Goal: Task Accomplishment & Management: Manage account settings

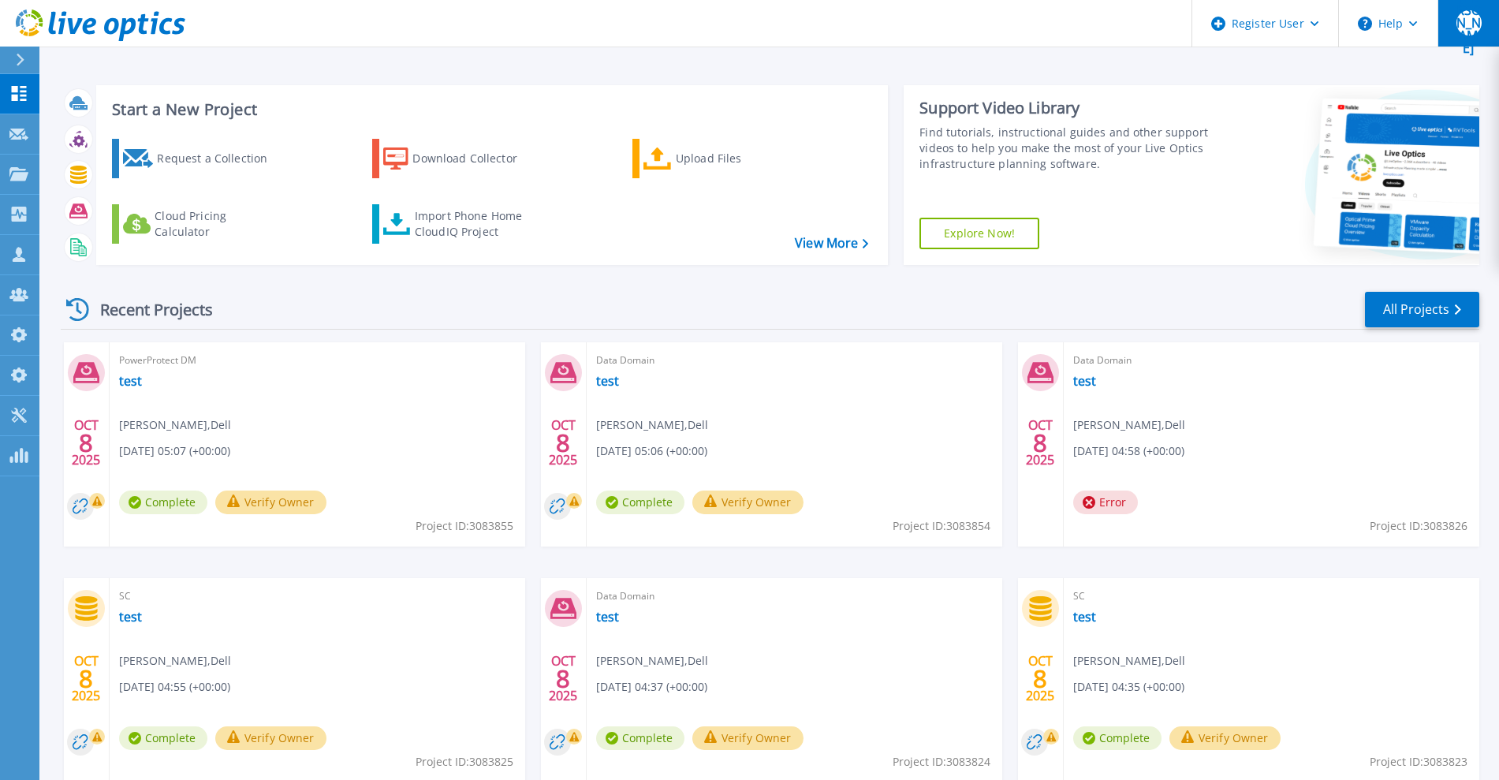
click at [1462, 41] on button "[PERSON_NAME]" at bounding box center [1469, 23] width 62 height 47
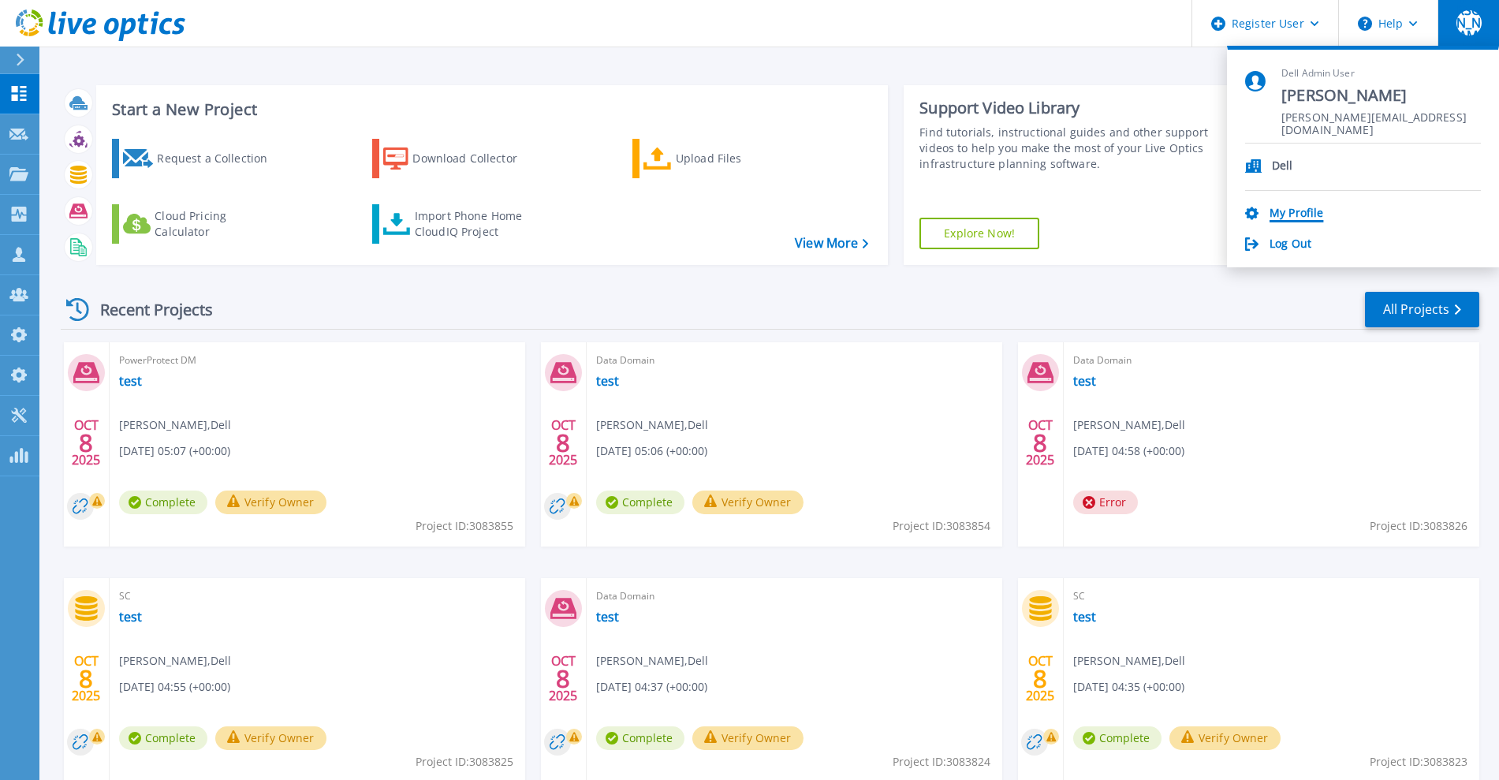
click at [1288, 213] on link "My Profile" at bounding box center [1297, 214] width 54 height 15
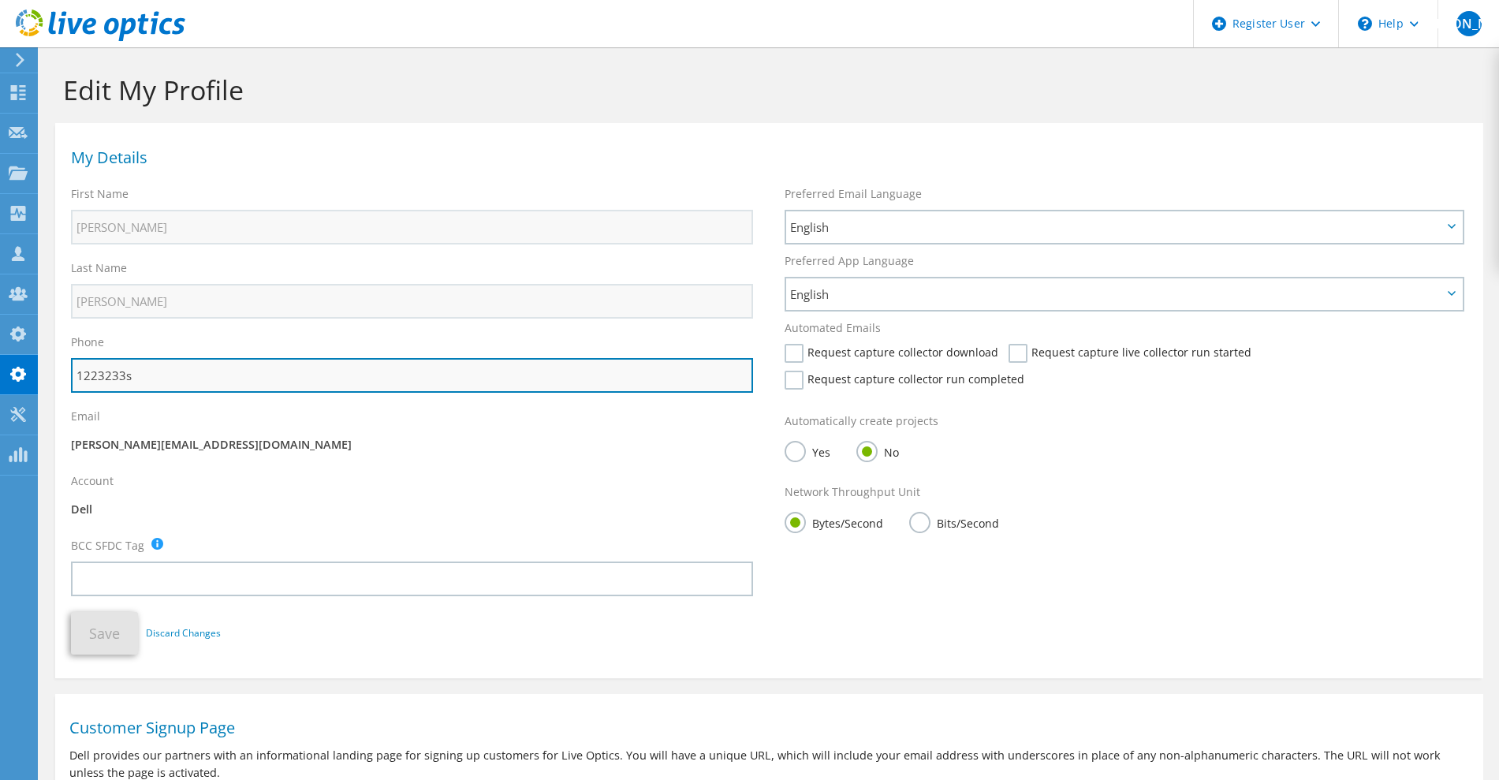
click at [225, 383] on input "1223233s" at bounding box center [412, 375] width 682 height 35
type input "1223233s22222"
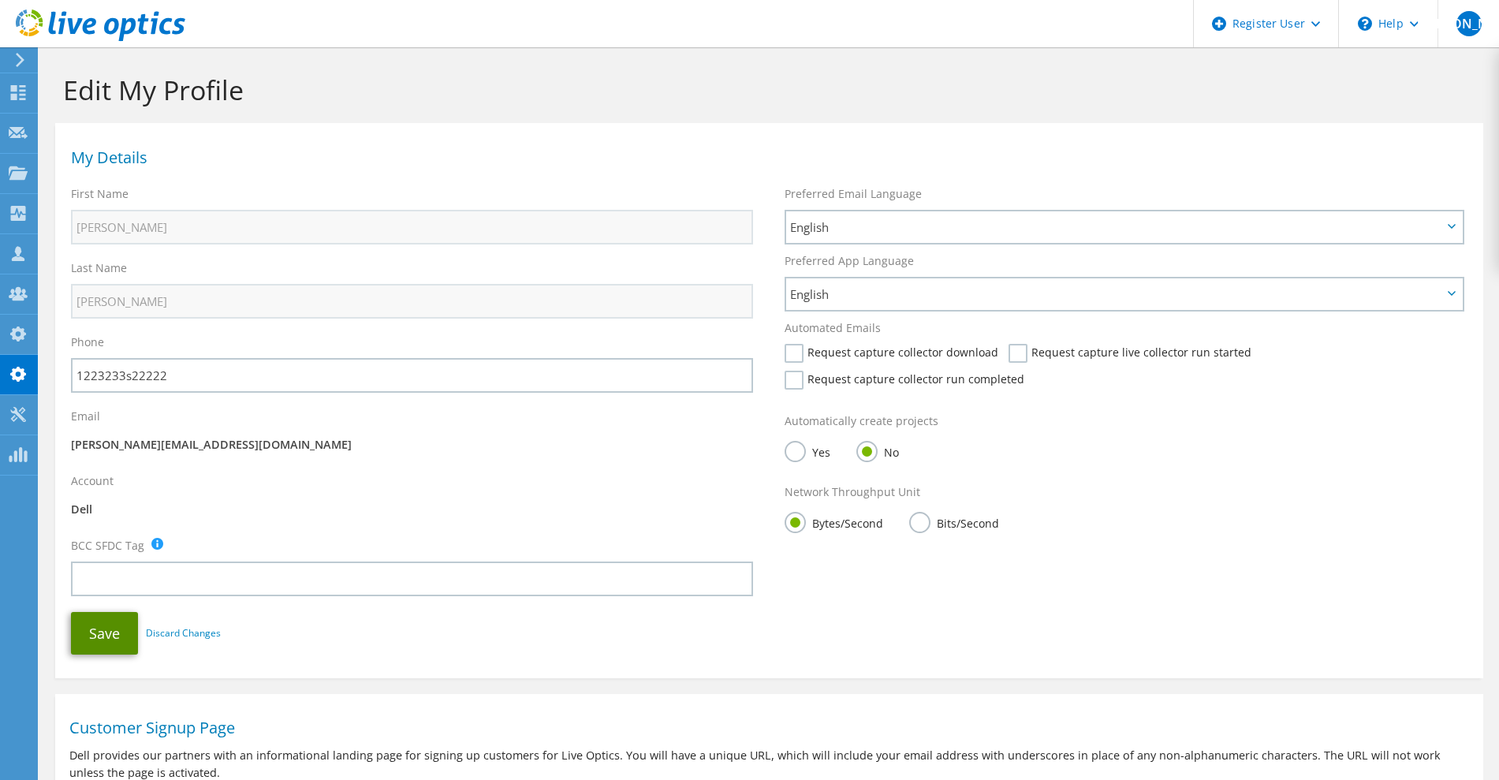
click at [96, 649] on button "Save" at bounding box center [104, 633] width 67 height 43
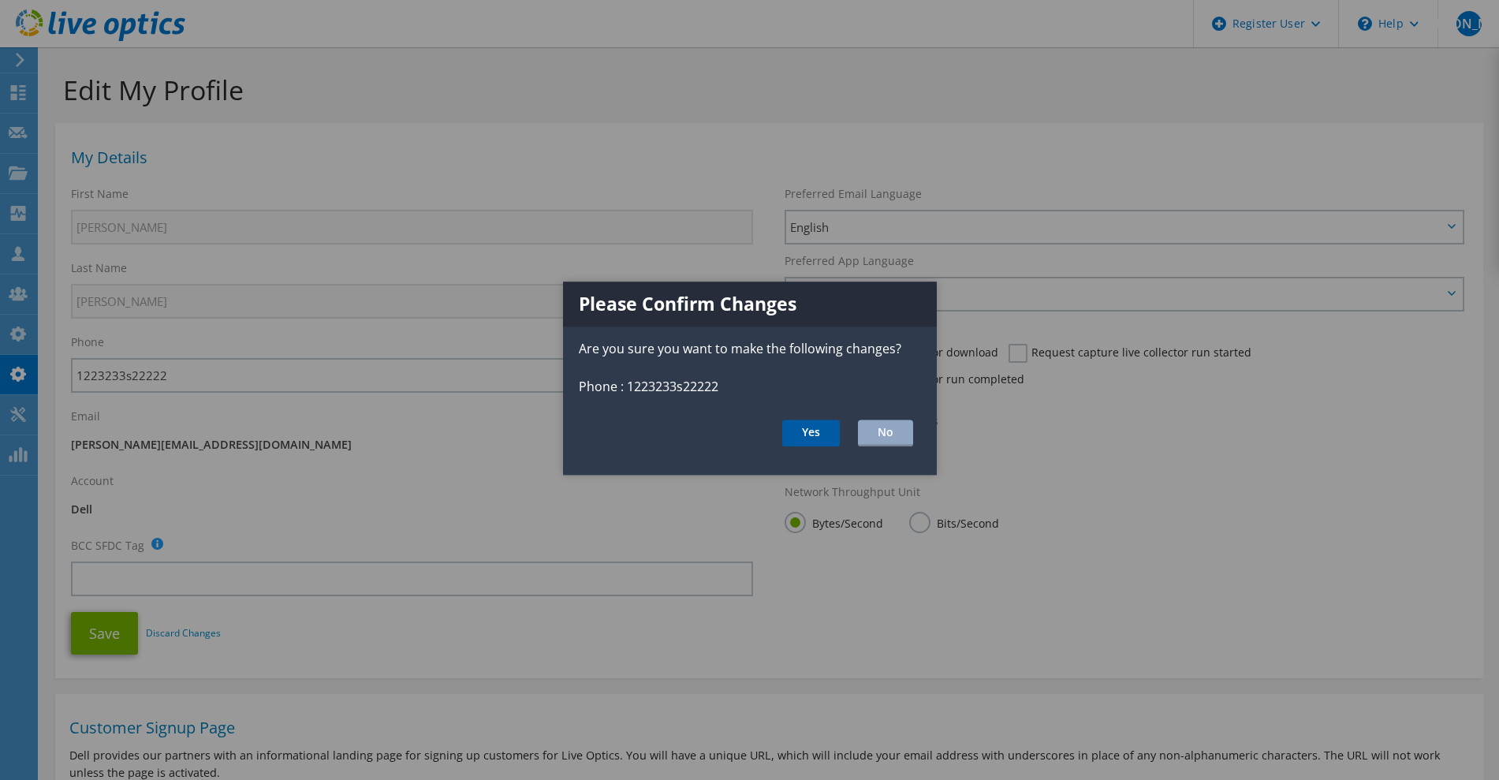
click at [808, 440] on button "Yes" at bounding box center [811, 433] width 58 height 27
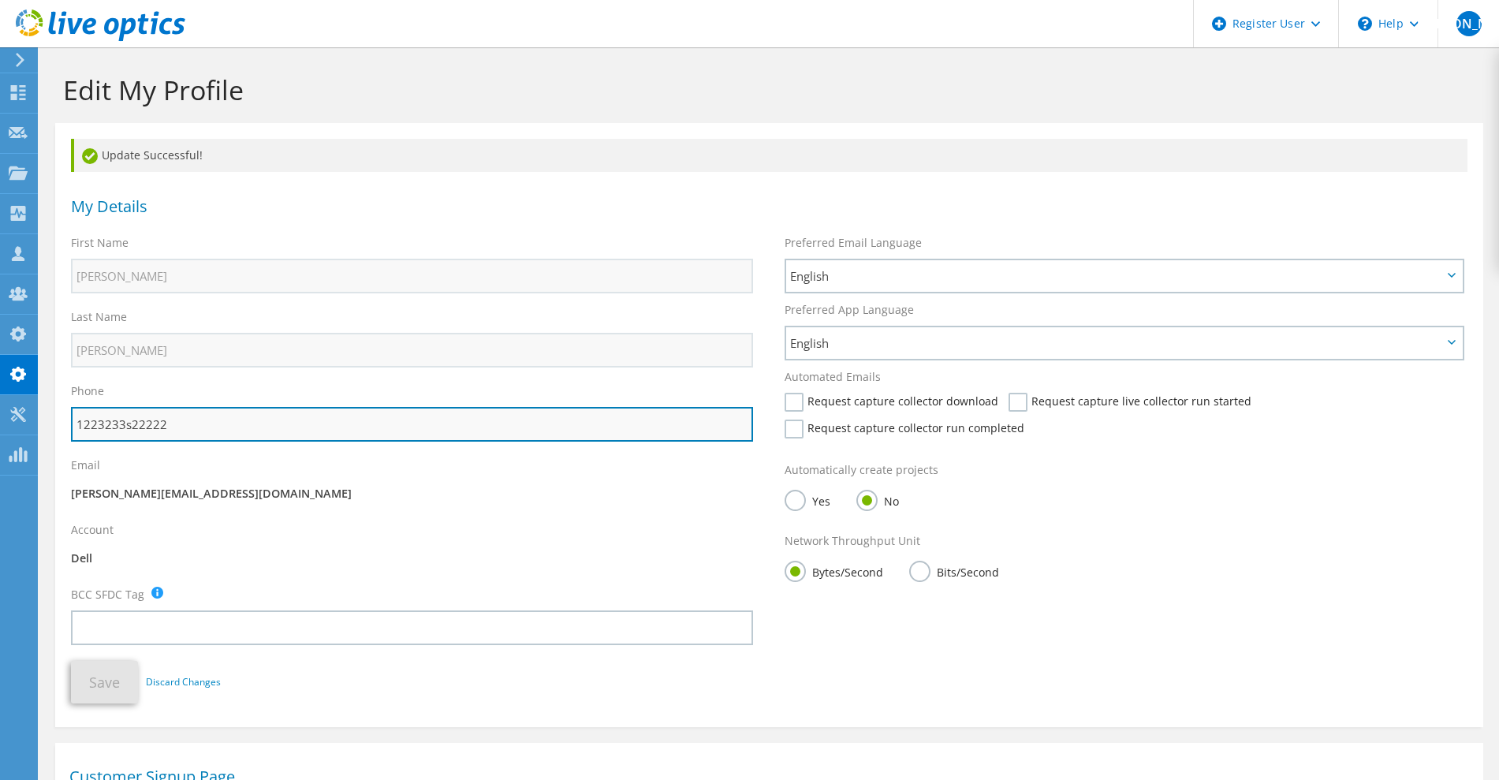
click at [177, 431] on input "1223233s22222" at bounding box center [412, 424] width 682 height 35
type input "1223233"
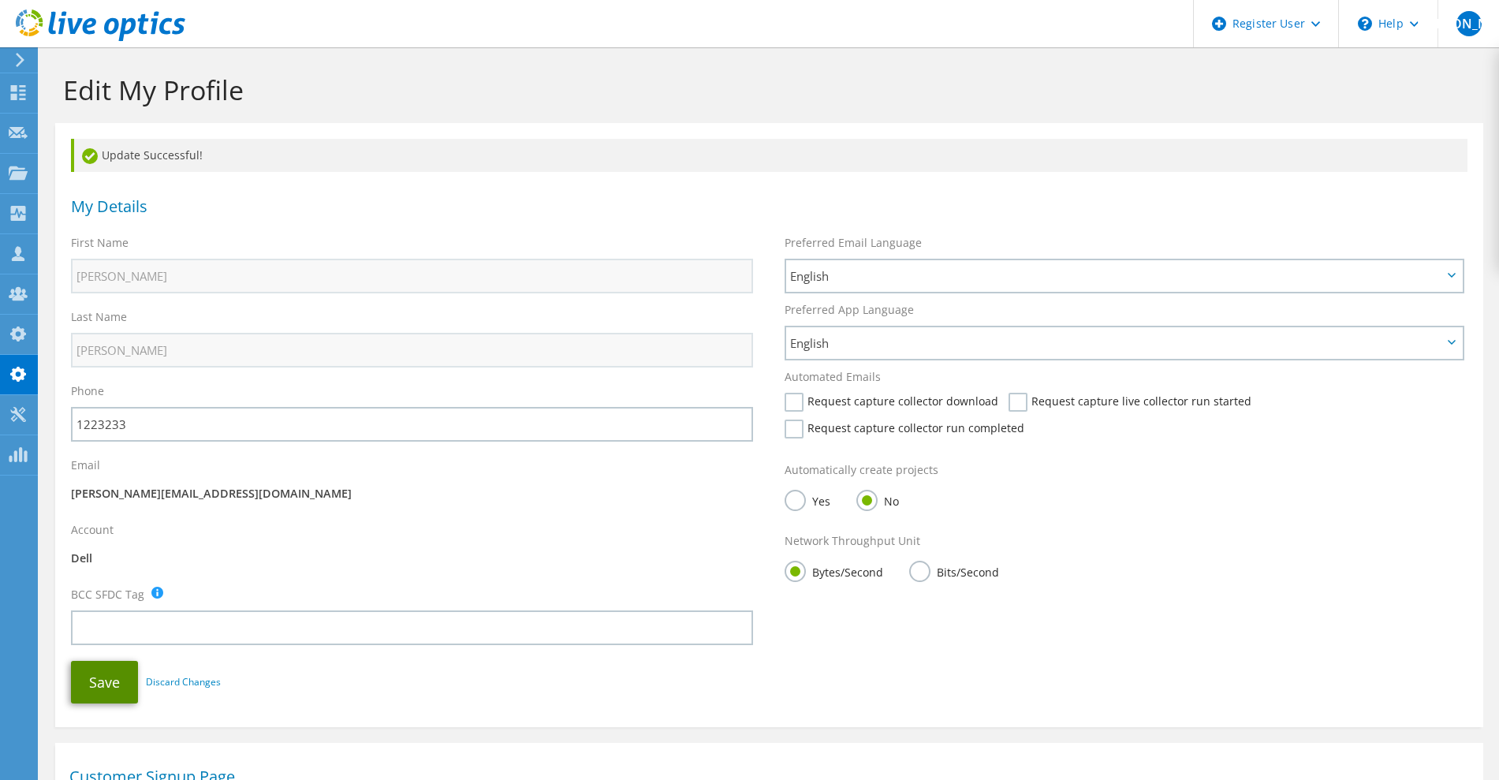
click at [102, 697] on button "Save" at bounding box center [104, 682] width 67 height 43
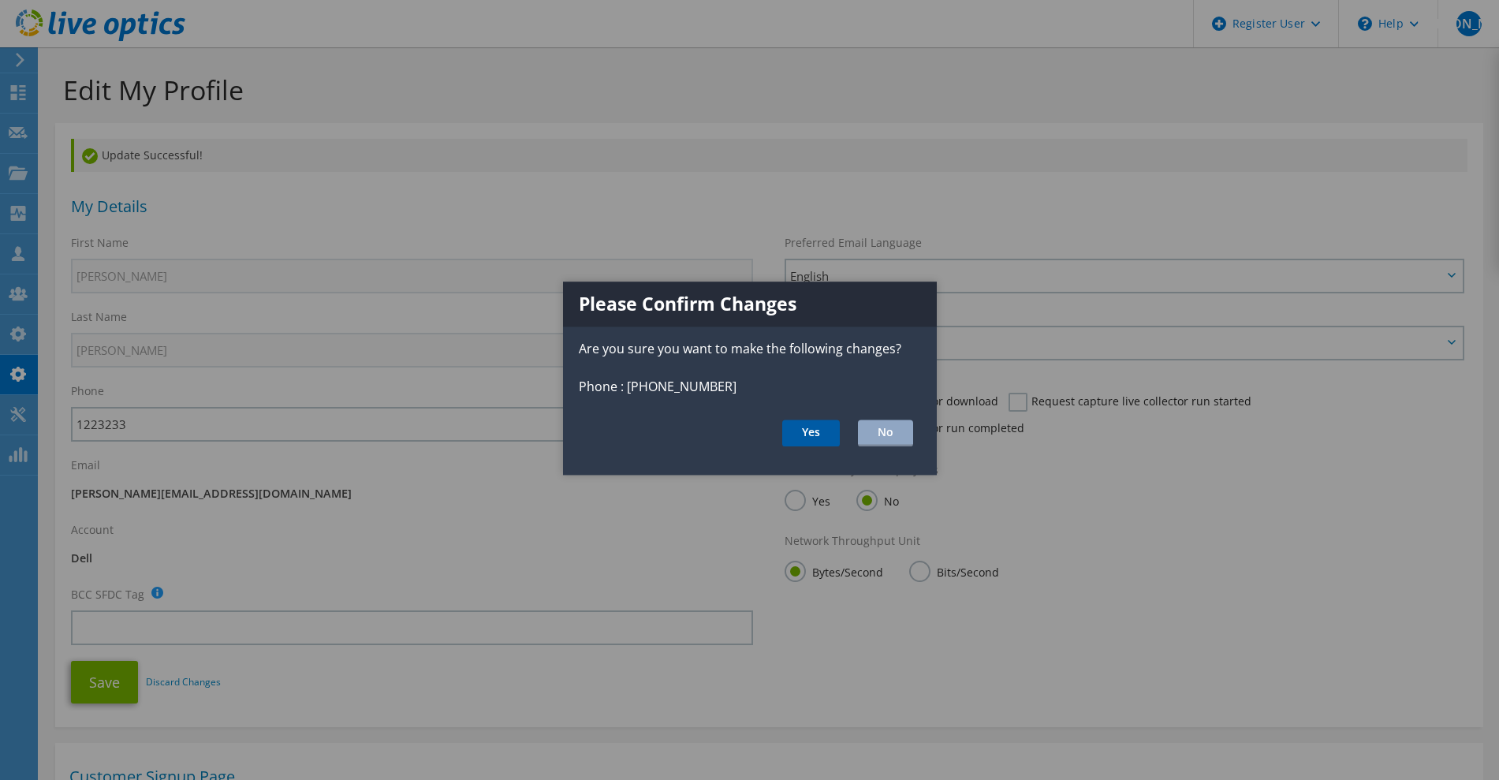
click at [800, 430] on button "Yes" at bounding box center [811, 433] width 58 height 27
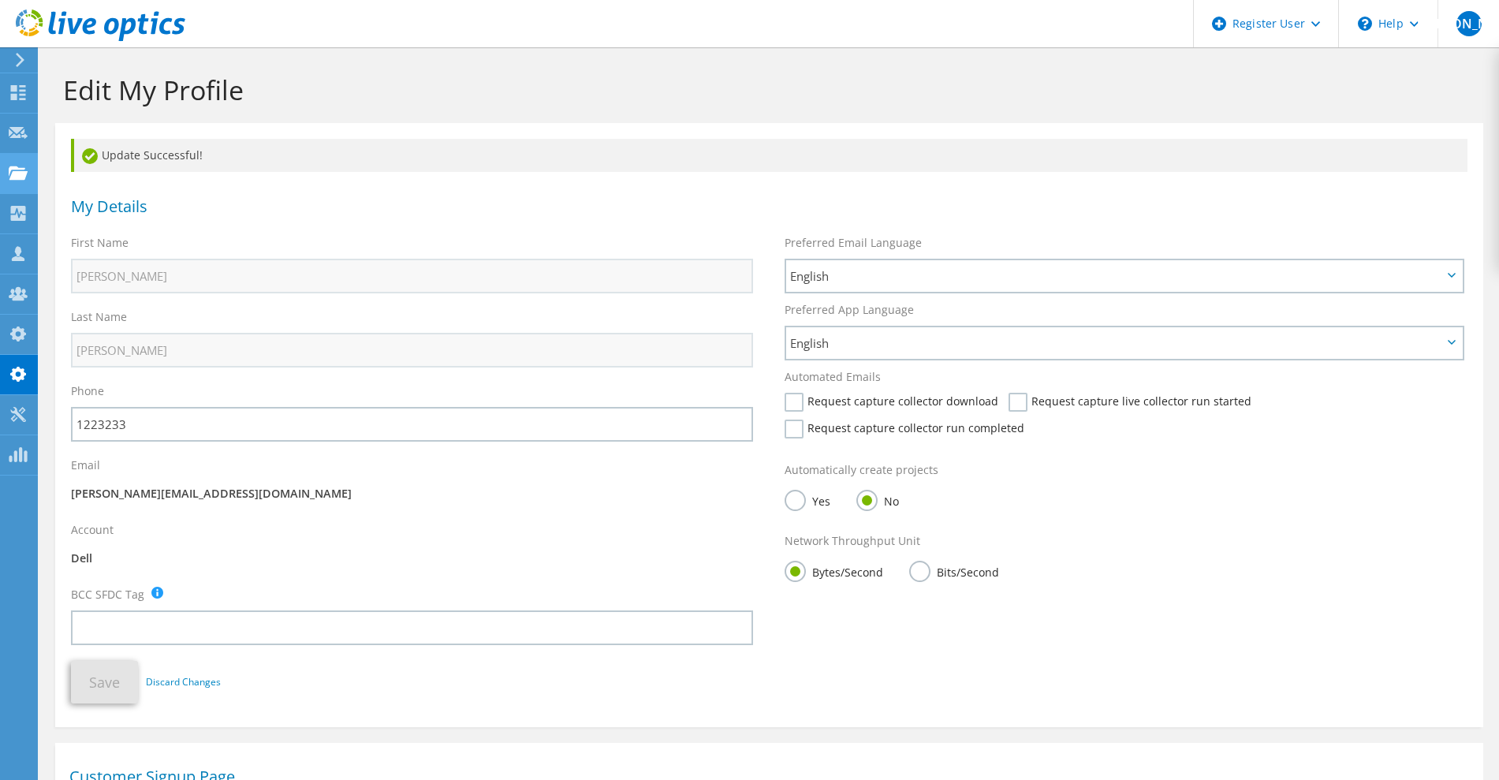
click at [13, 177] on use at bounding box center [18, 172] width 19 height 13
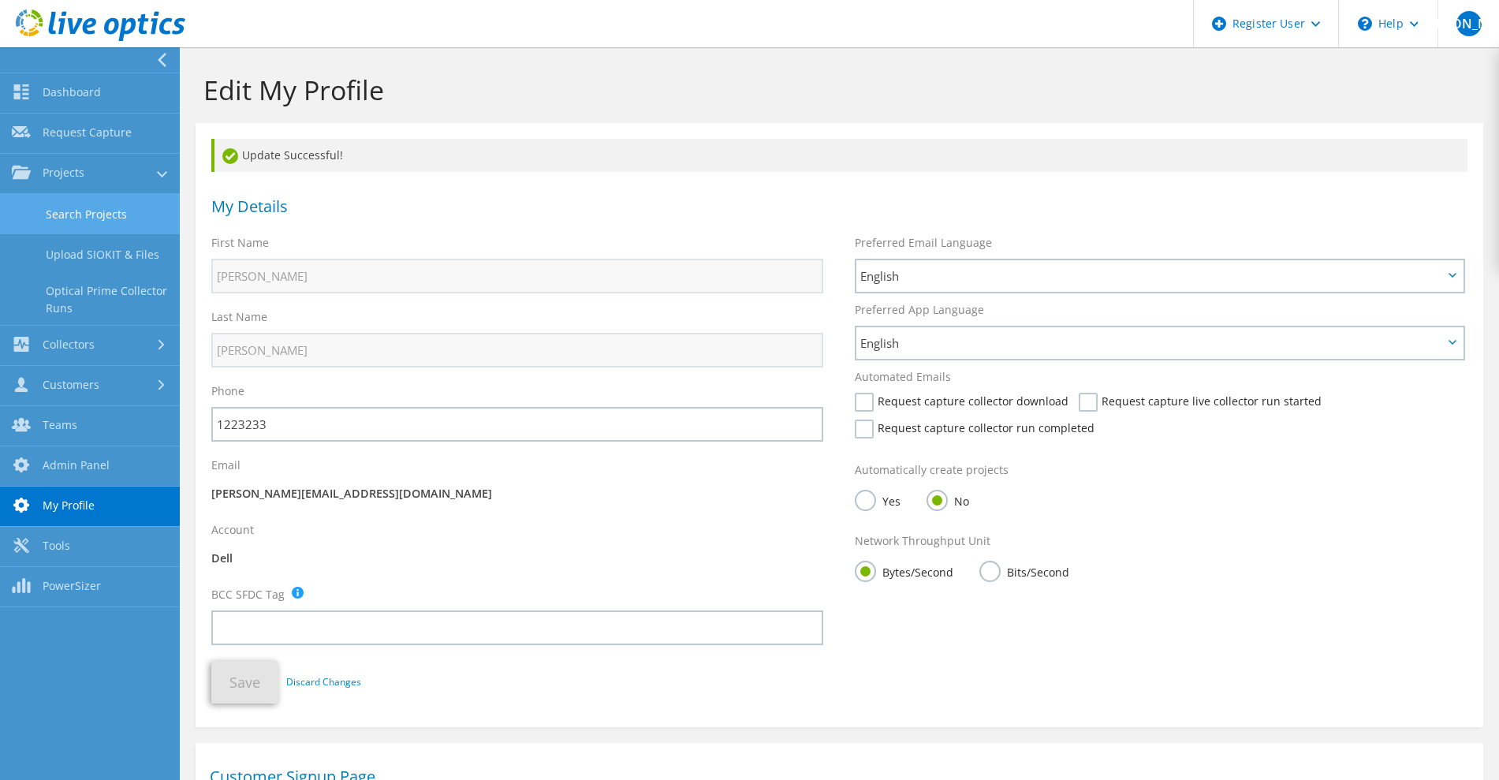
click at [45, 208] on link "Search Projects" at bounding box center [90, 214] width 180 height 40
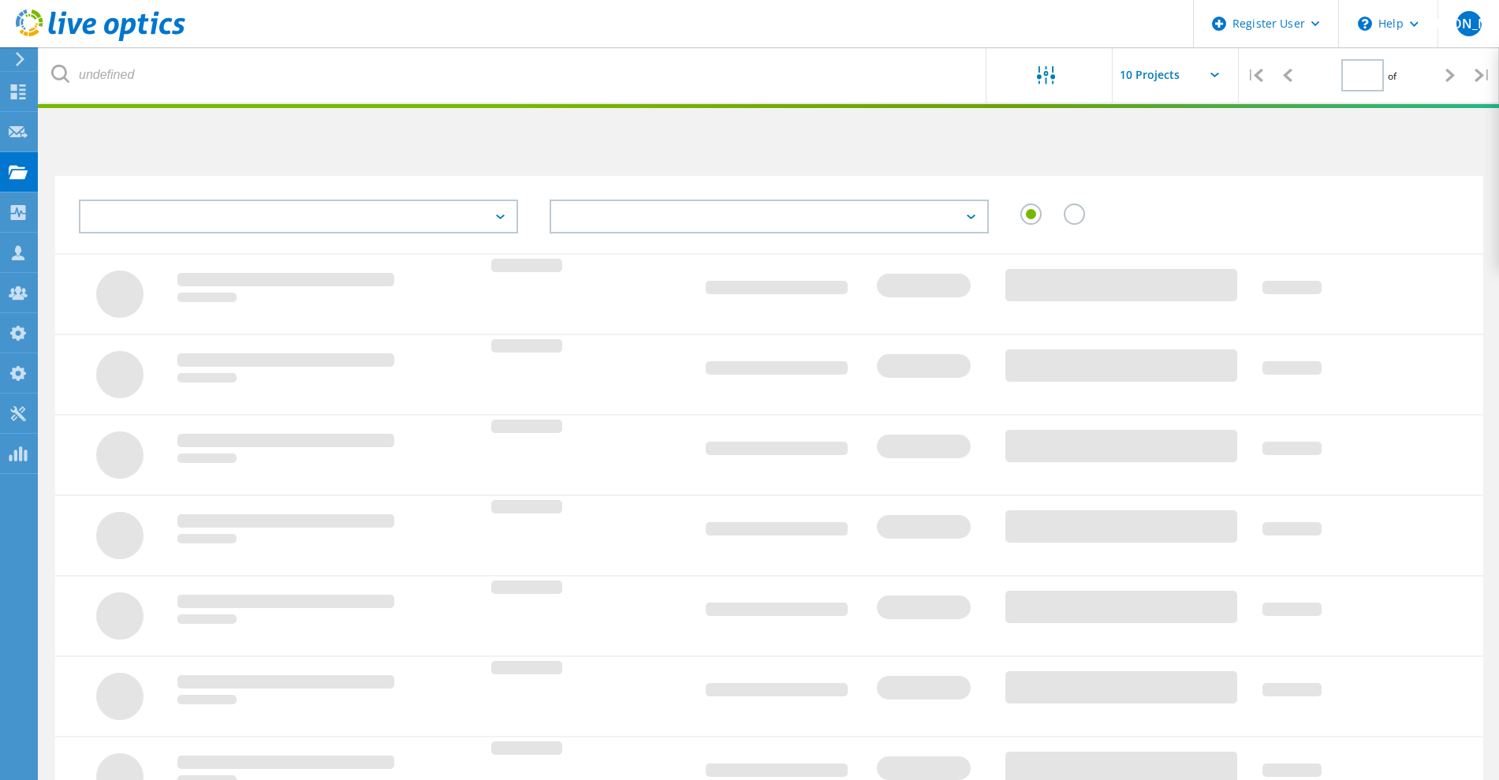
type input "1"
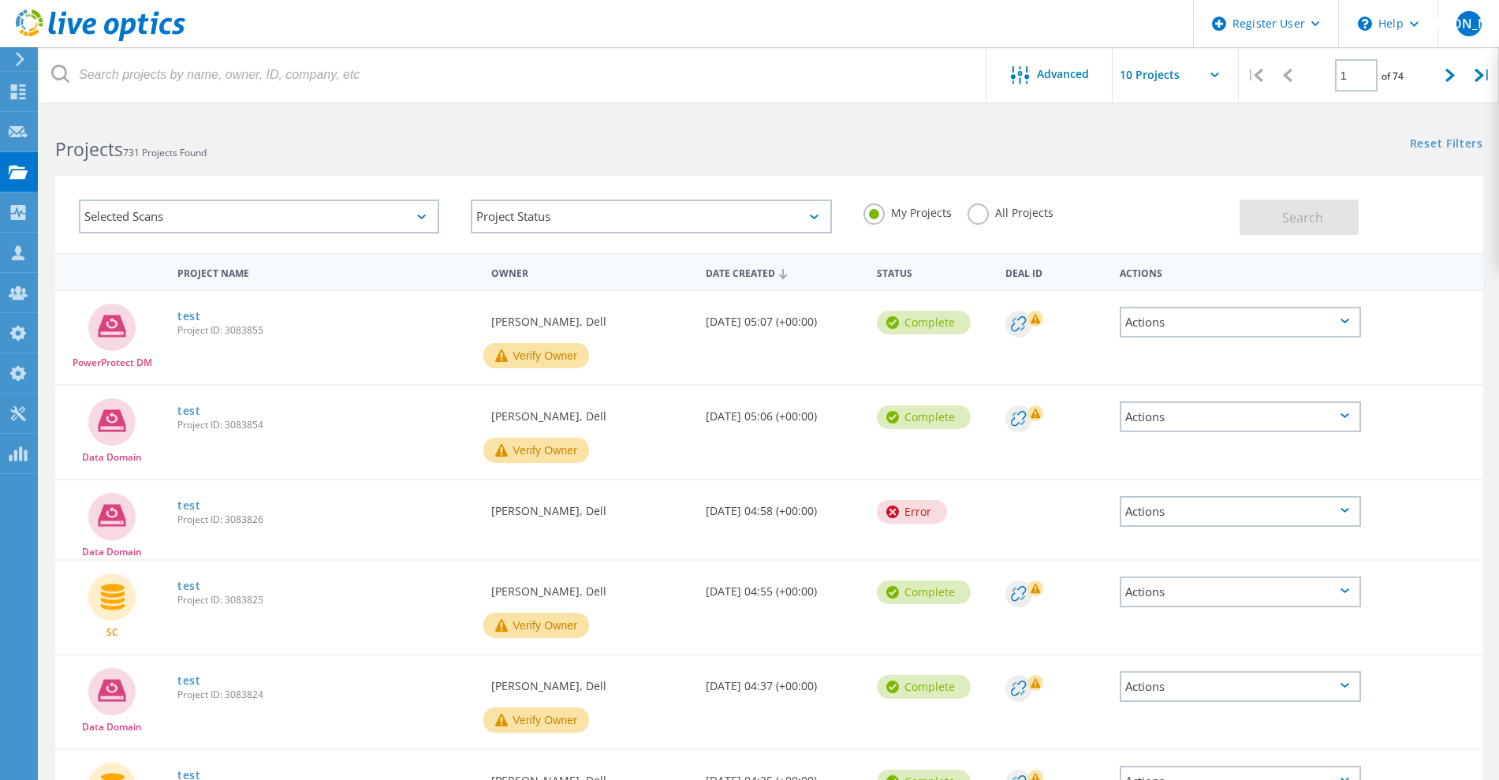
click at [1189, 515] on div "Actions" at bounding box center [1240, 511] width 241 height 31
click at [1182, 563] on div "Delete" at bounding box center [1241, 560] width 238 height 24
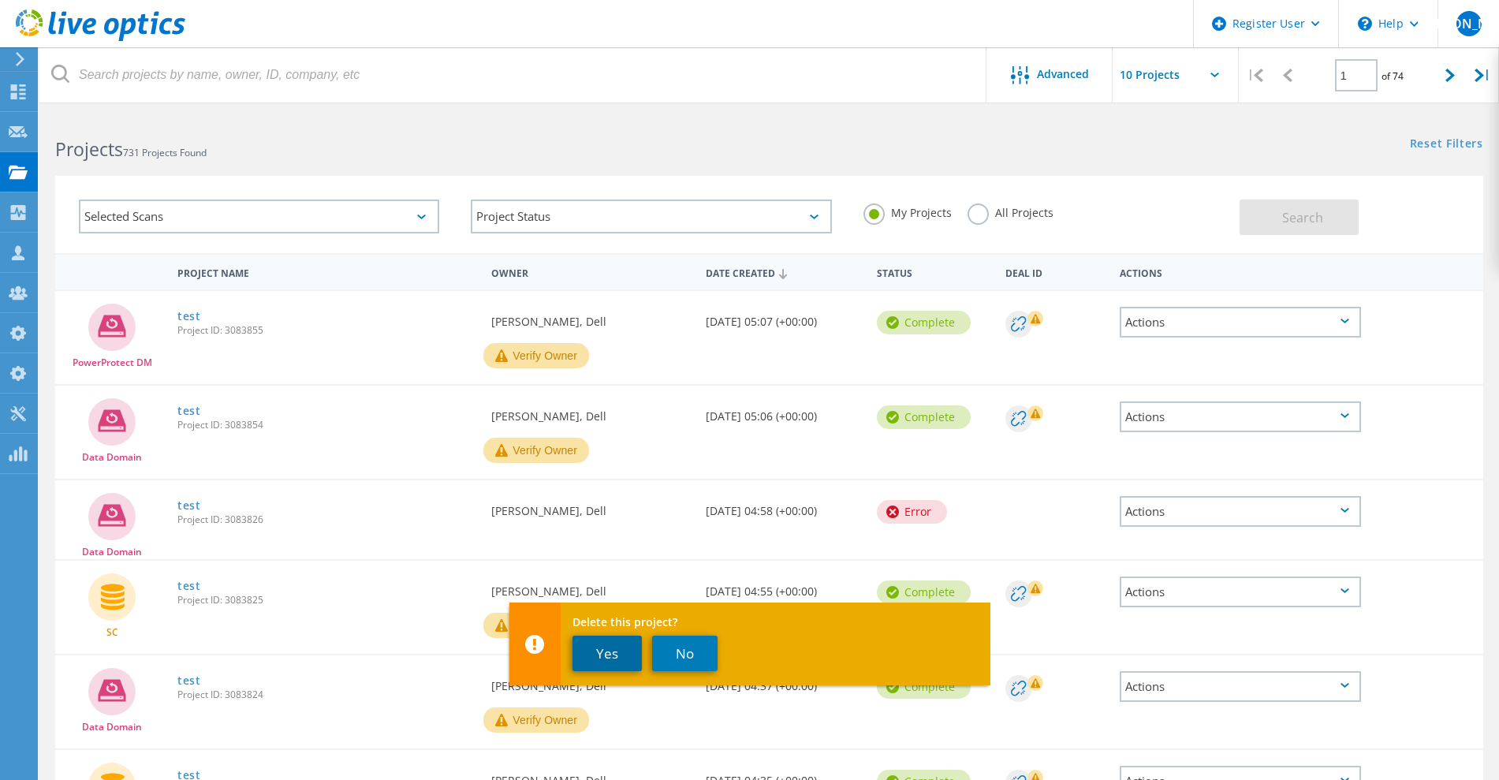
click at [611, 654] on button "Yes" at bounding box center [607, 653] width 69 height 35
